Goal: Information Seeking & Learning: Learn about a topic

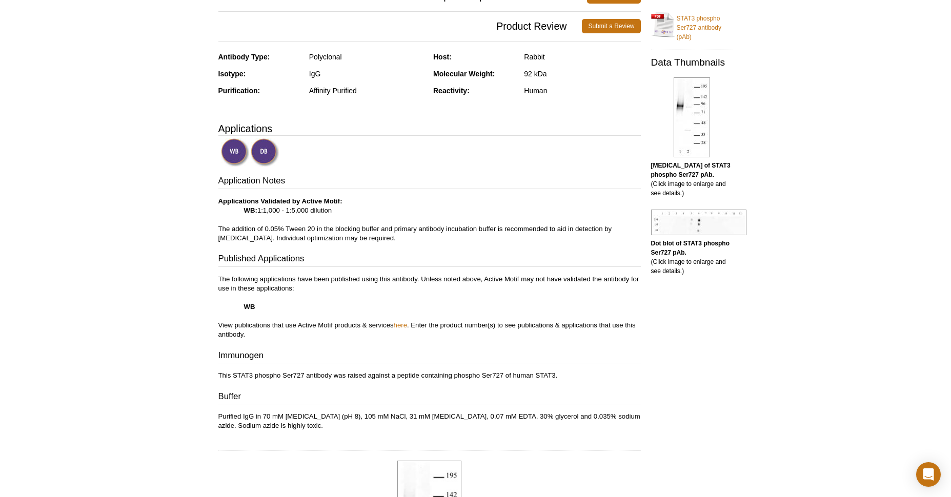
scroll to position [243, 0]
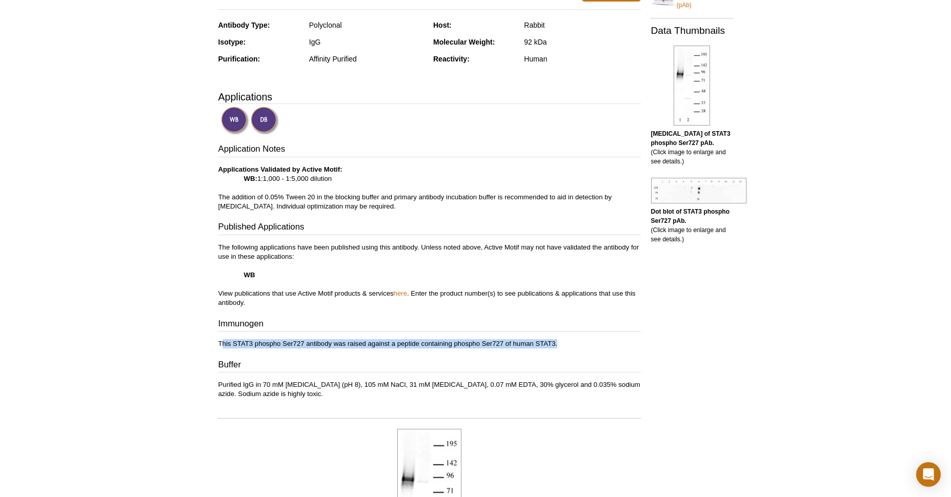
drag, startPoint x: 569, startPoint y: 345, endPoint x: 223, endPoint y: 347, distance: 346.6
click at [223, 347] on p "This STAT3 phospho Ser727 antibody was raised against a peptide containing phos…" at bounding box center [429, 343] width 422 height 9
copy p "his STAT3 phospho Ser727 antibody was raised against a peptide containing phosp…"
